Goal: Task Accomplishment & Management: Manage account settings

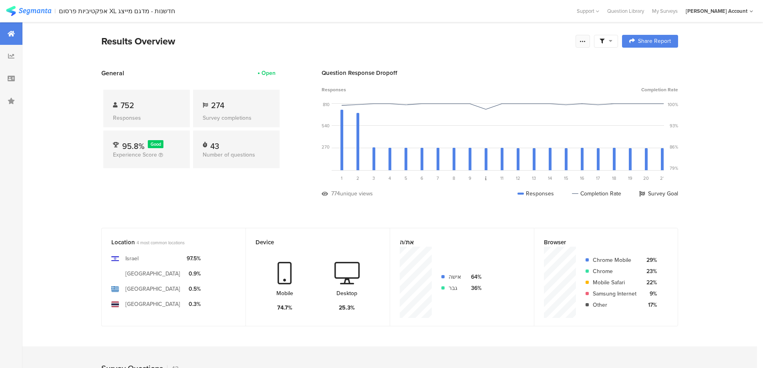
click at [586, 41] on icon at bounding box center [582, 41] width 6 height 6
click at [504, 106] on div "Edit survey" at bounding box center [495, 104] width 28 height 8
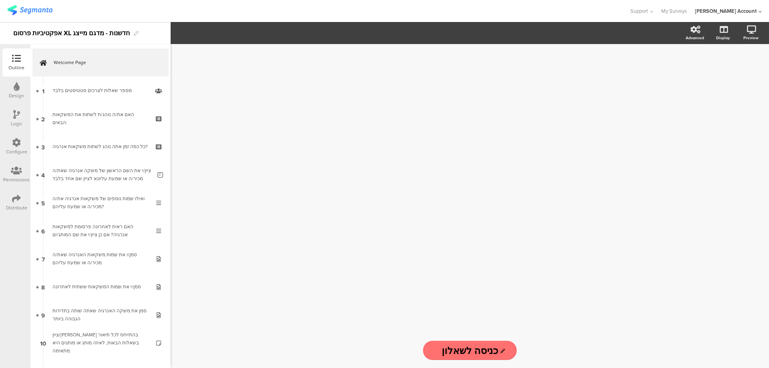
click at [8, 201] on div "Distribute" at bounding box center [16, 203] width 28 height 28
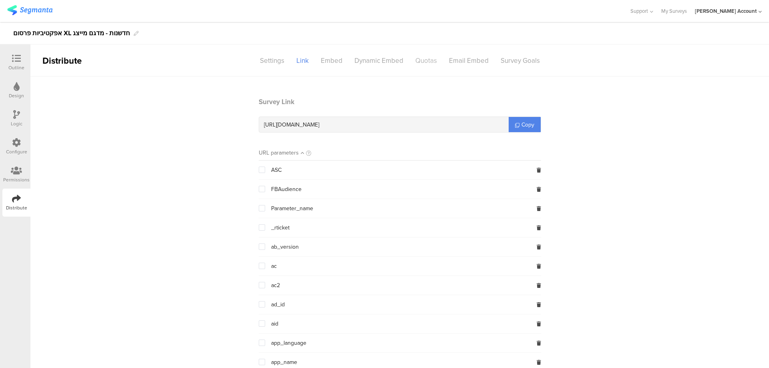
click at [426, 54] on div "Quotas" at bounding box center [426, 61] width 34 height 14
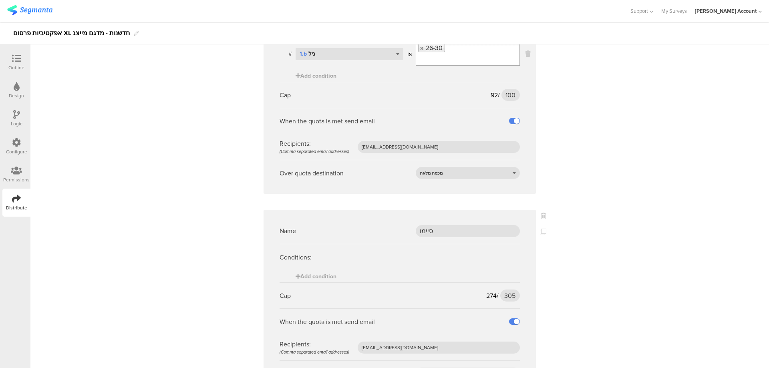
scroll to position [1062, 0]
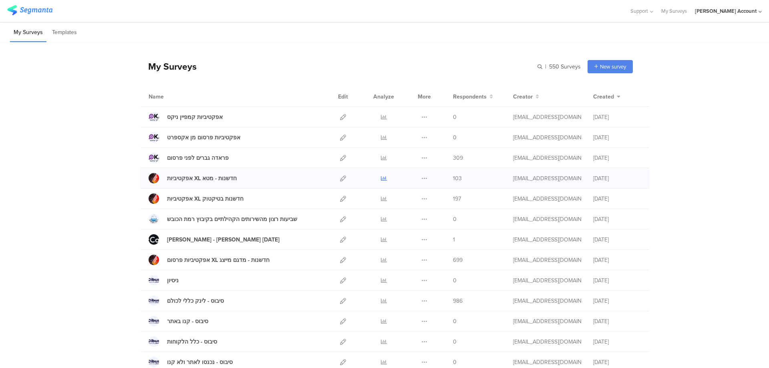
click at [381, 176] on icon at bounding box center [384, 178] width 6 height 6
click at [384, 196] on div at bounding box center [384, 199] width 24 height 20
click at [383, 197] on icon at bounding box center [384, 199] width 6 height 6
click at [340, 138] on icon at bounding box center [343, 138] width 6 height 6
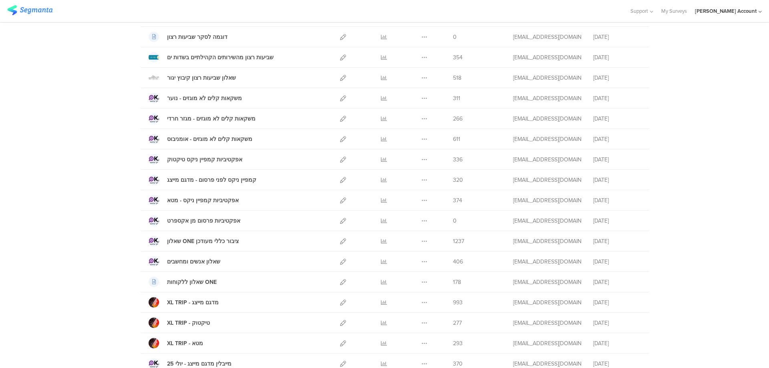
scroll to position [374, 0]
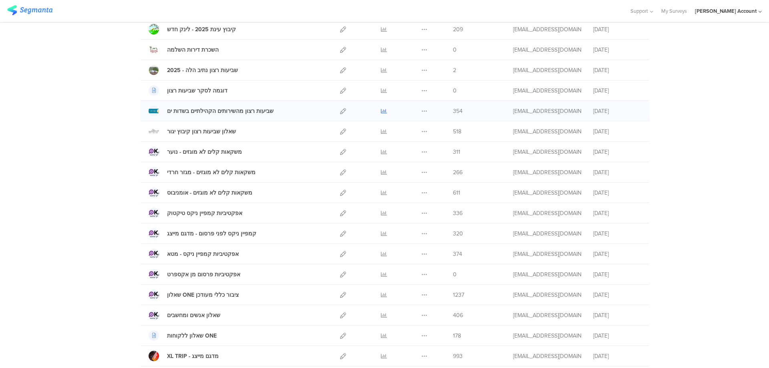
click at [381, 112] on icon at bounding box center [384, 111] width 6 height 6
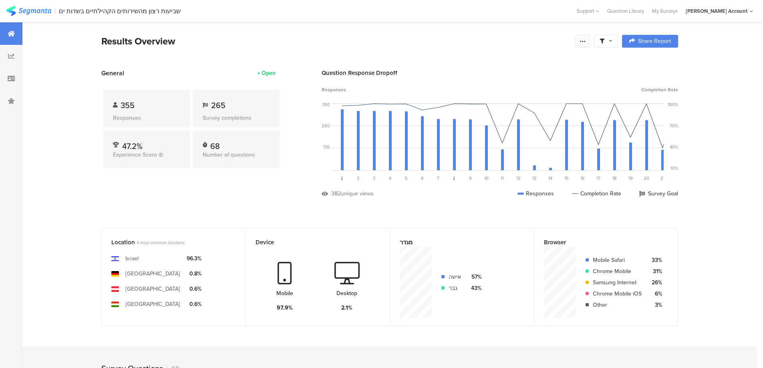
click at [584, 41] on icon at bounding box center [582, 41] width 6 height 6
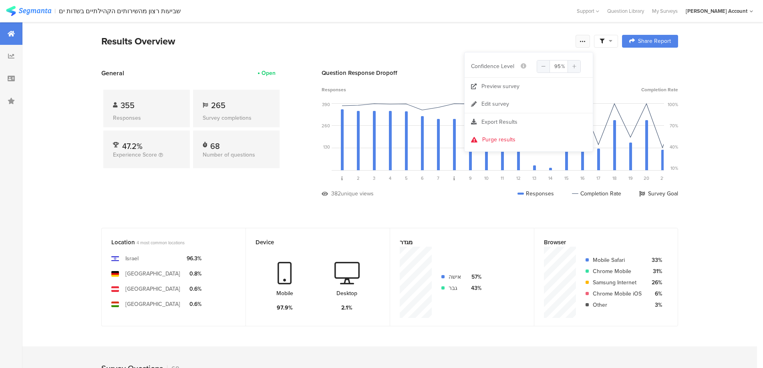
click at [585, 42] on icon at bounding box center [582, 41] width 6 height 6
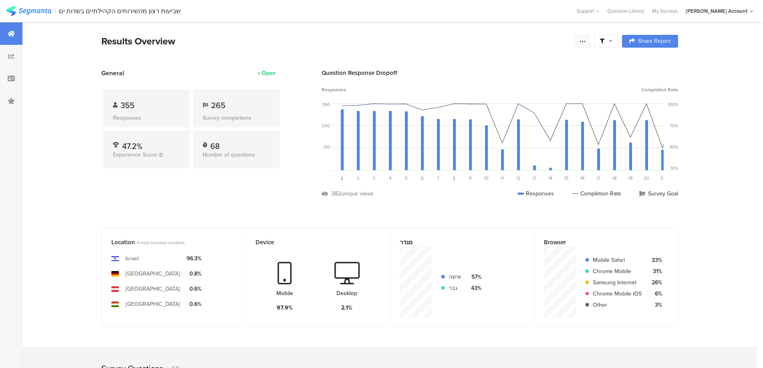
click at [585, 42] on icon at bounding box center [582, 41] width 6 height 6
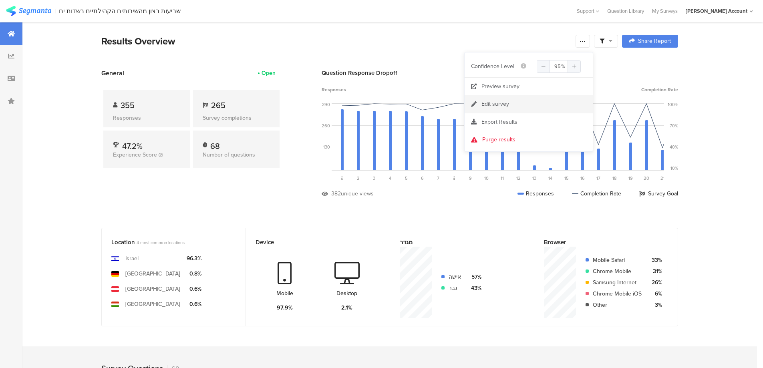
click at [537, 104] on link "Edit survey" at bounding box center [528, 104] width 128 height 18
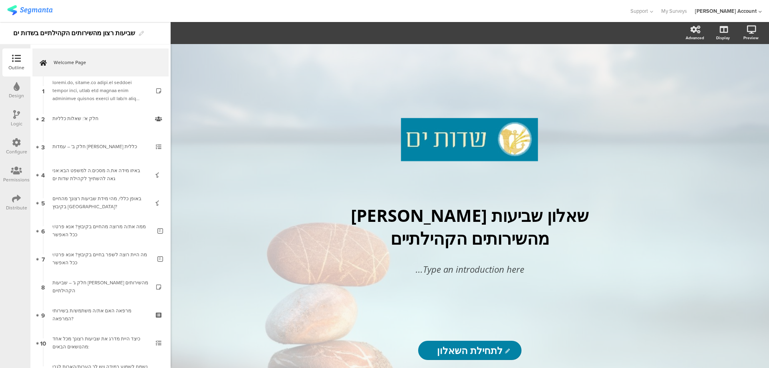
click at [14, 198] on icon at bounding box center [16, 198] width 9 height 9
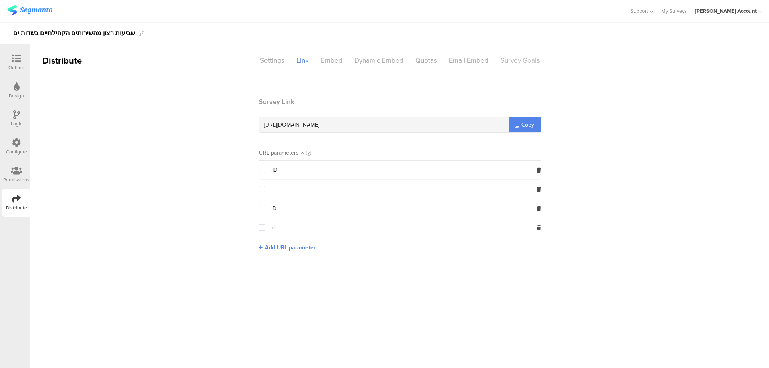
click at [522, 60] on div "Survey Goals" at bounding box center [519, 61] width 51 height 14
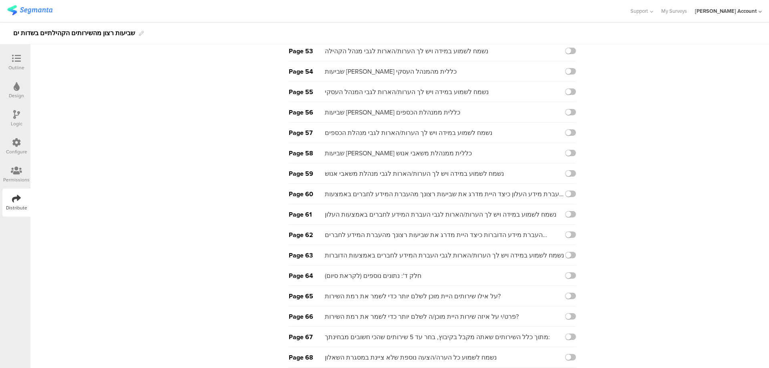
scroll to position [1153, 0]
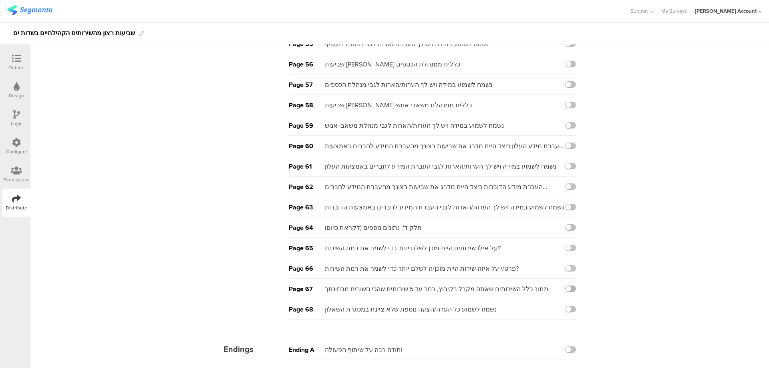
click at [571, 288] on label at bounding box center [570, 288] width 11 height 6
click at [0, 0] on input "checkbox" at bounding box center [0, 0] width 0 height 0
